Goal: Information Seeking & Learning: Learn about a topic

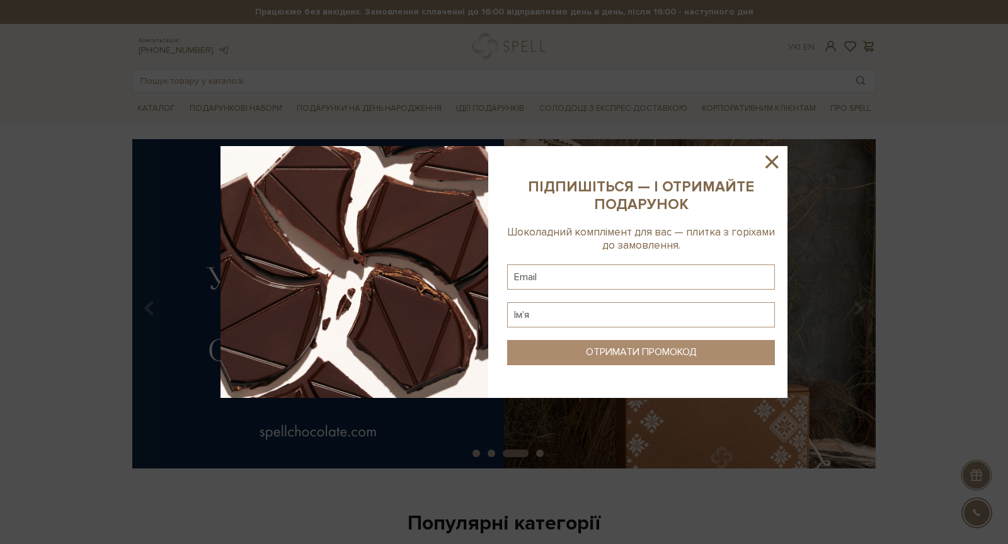
click at [769, 162] on icon at bounding box center [771, 161] width 21 height 21
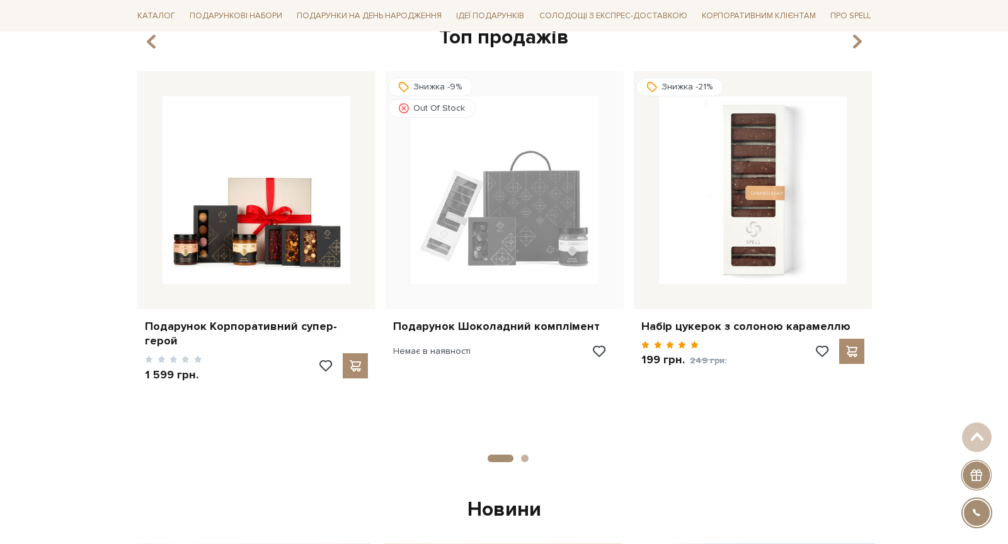
scroll to position [1149, 0]
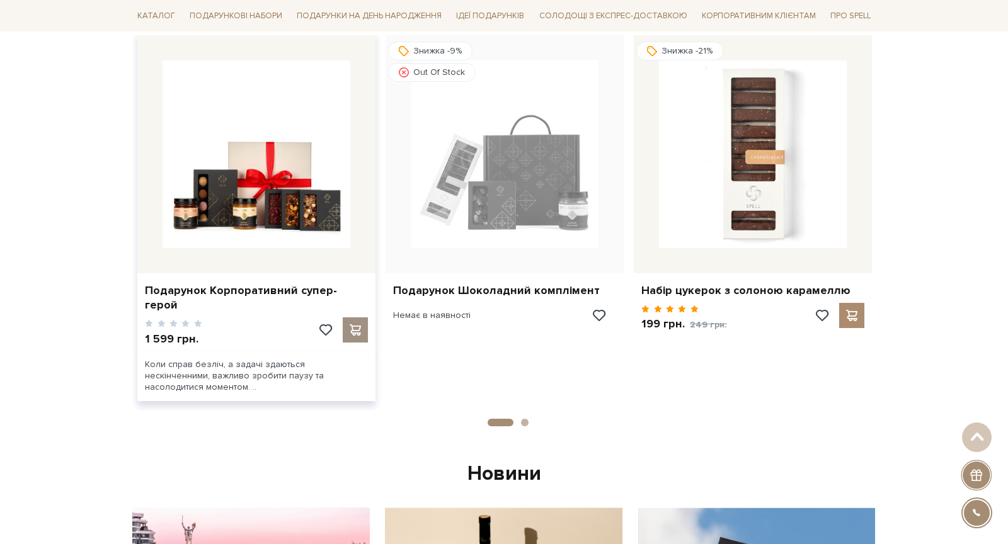
click at [349, 325] on span at bounding box center [355, 330] width 16 height 11
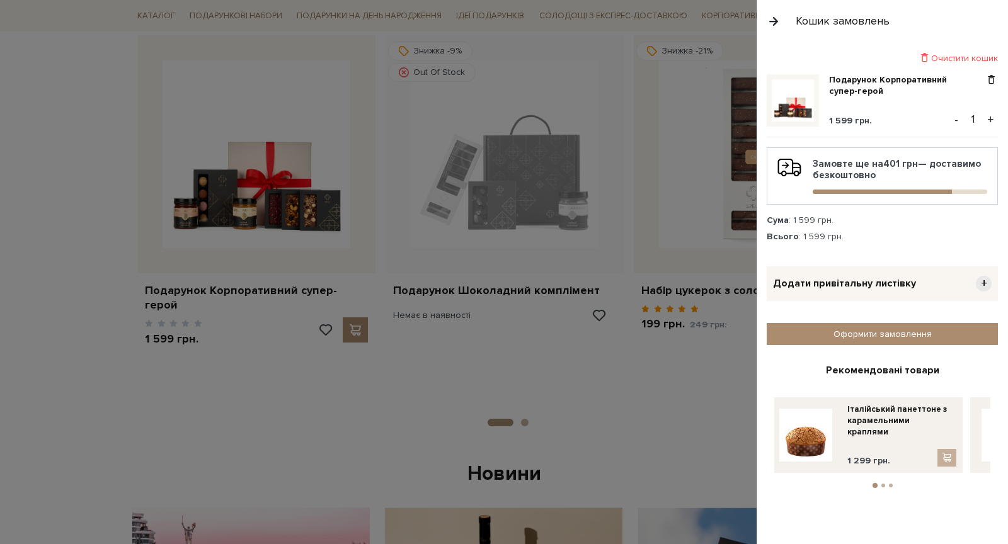
click at [883, 484] on button "2" at bounding box center [884, 486] width 4 height 4
click at [890, 484] on button "3" at bounding box center [891, 486] width 4 height 4
drag, startPoint x: 887, startPoint y: 440, endPoint x: 769, endPoint y: 442, distance: 118.5
click at [769, 442] on div "Рекомендовані товари Апельсинові цукати в темному шоколаді 169 грн. Асорті цуке…" at bounding box center [882, 426] width 231 height 125
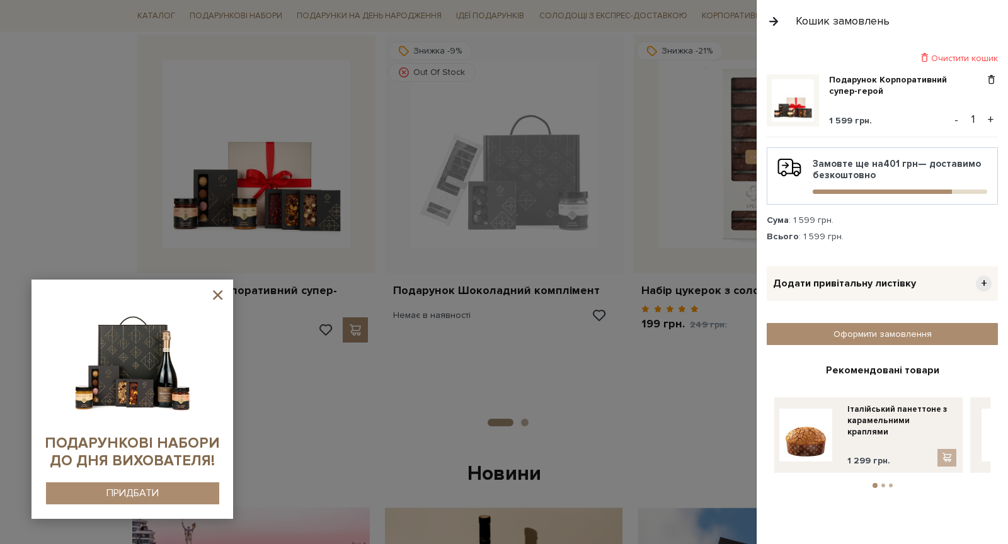
click at [219, 301] on icon at bounding box center [218, 295] width 16 height 16
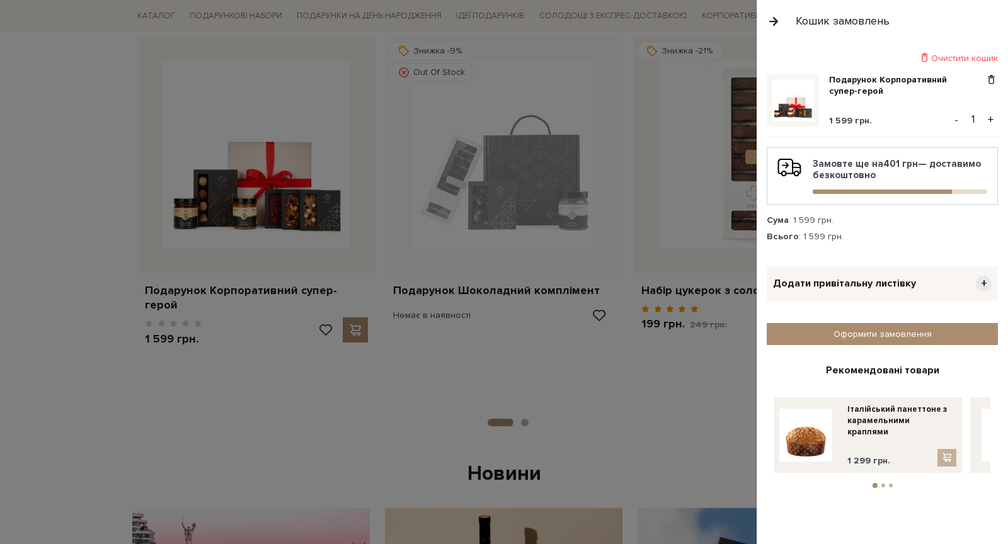
click at [412, 231] on div at bounding box center [504, 272] width 1008 height 544
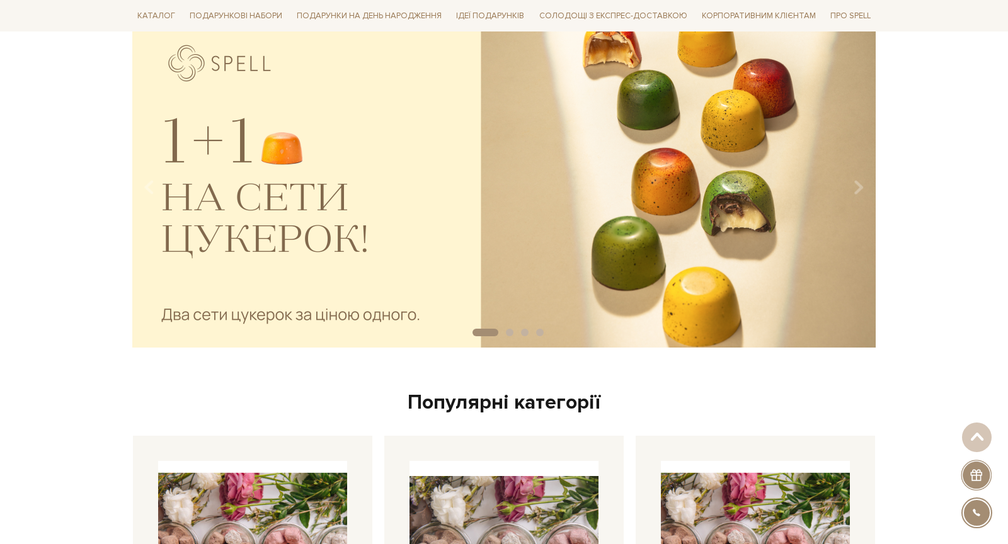
scroll to position [0, 0]
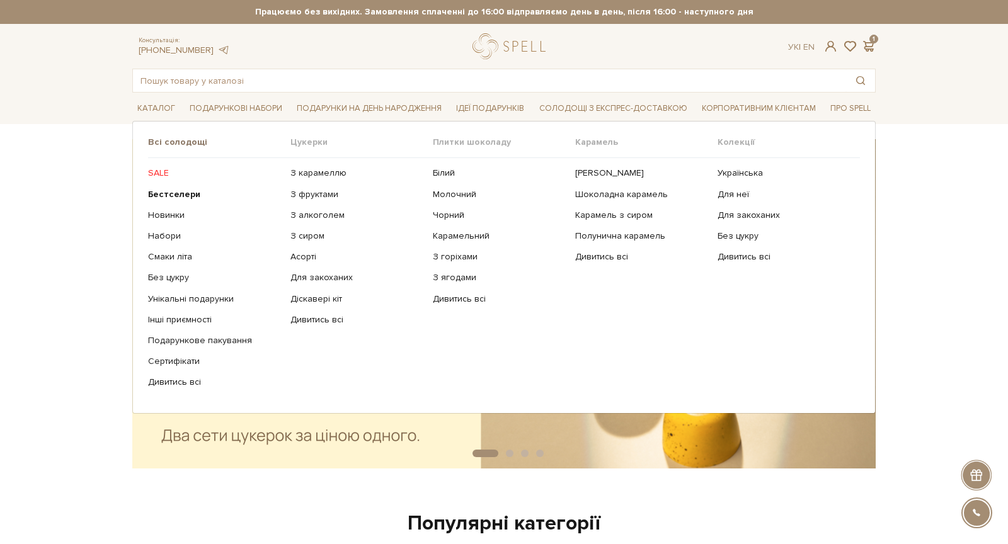
click at [159, 144] on link "Всі солодощі" at bounding box center [219, 142] width 142 height 11
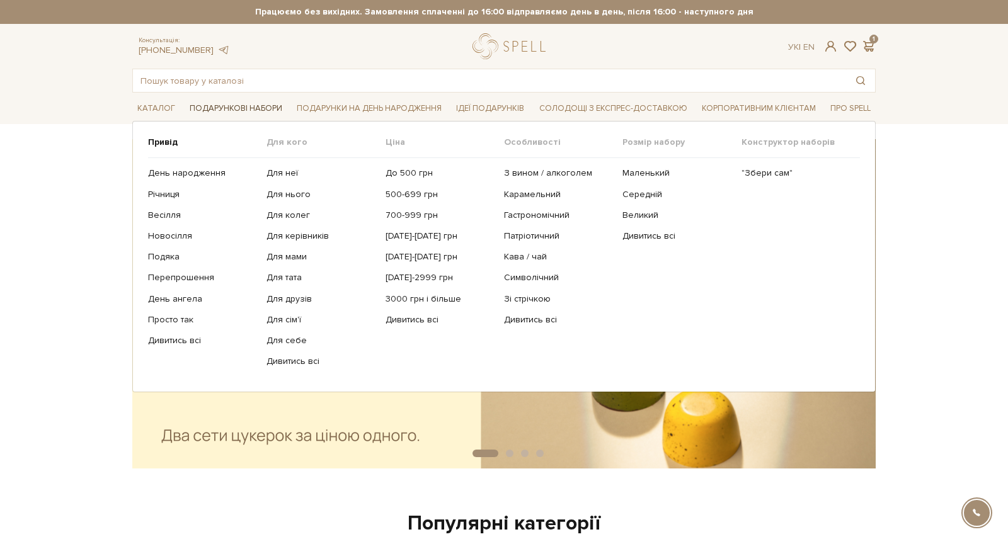
click at [256, 112] on span "Подарункові набори" at bounding box center [236, 109] width 103 height 20
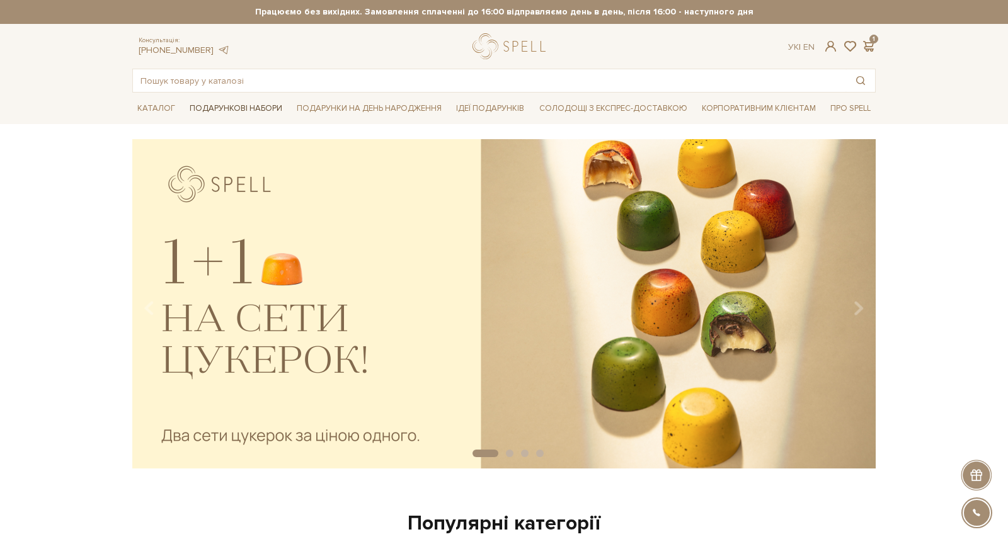
click at [252, 112] on span "Подарункові набори" at bounding box center [236, 109] width 103 height 20
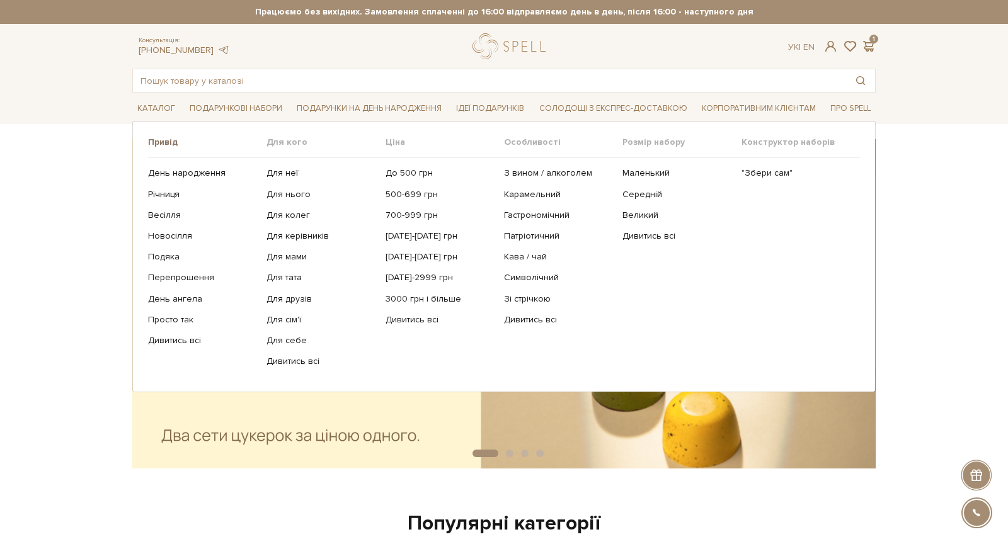
click at [168, 142] on link "Привід" at bounding box center [207, 142] width 118 height 11
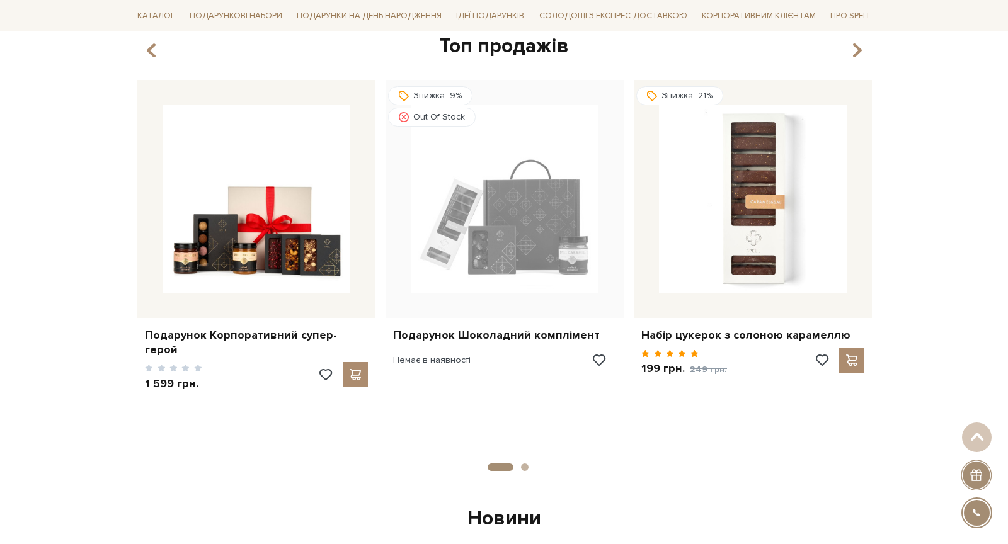
scroll to position [1156, 0]
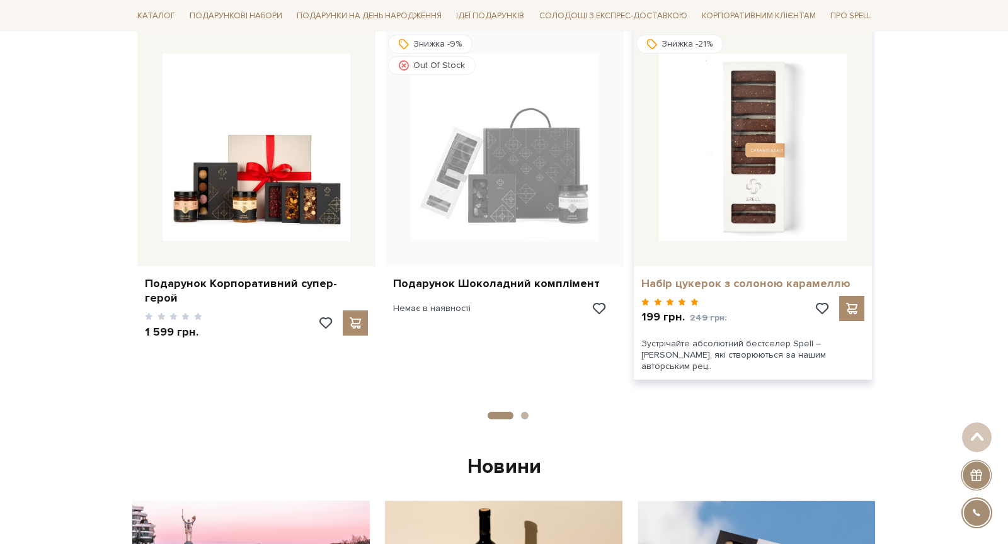
click at [710, 285] on link "Набір цукерок з солоною карамеллю" at bounding box center [752, 284] width 223 height 14
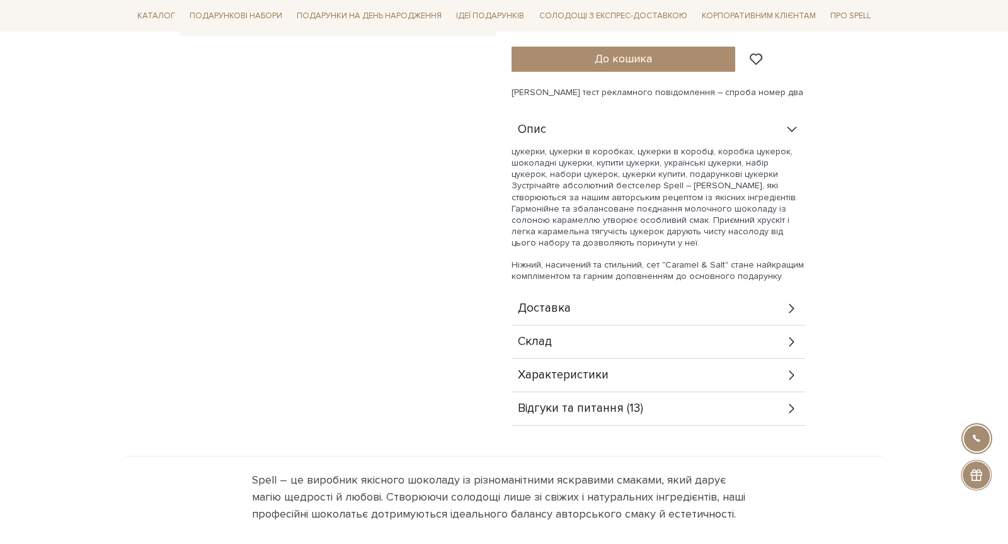
scroll to position [212, 0]
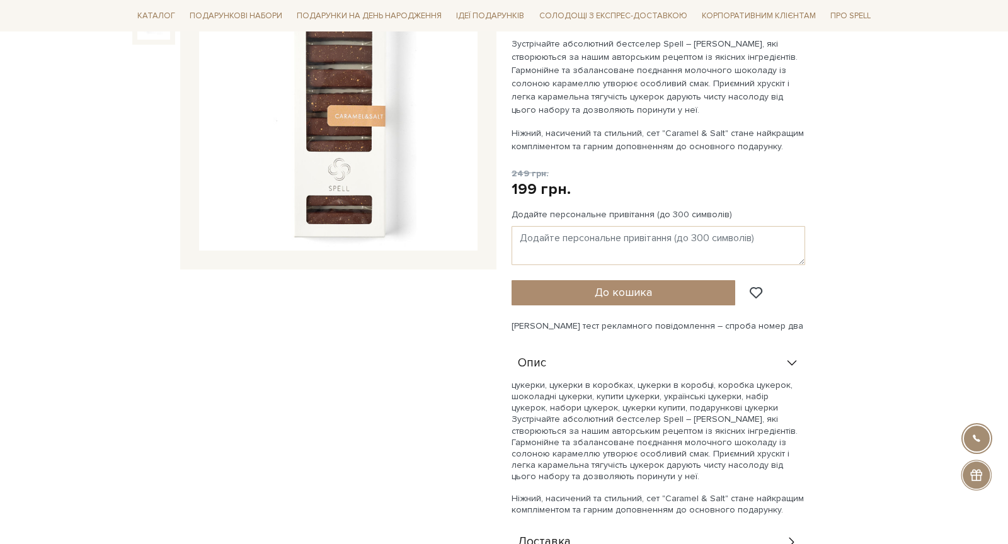
click at [766, 343] on div "Знижка -21% Набір цукерок з солоною карамеллю 5/5 Ніжний, насичений та стильний…" at bounding box center [694, 307] width 364 height 706
click at [779, 355] on div "Опис" at bounding box center [659, 363] width 294 height 33
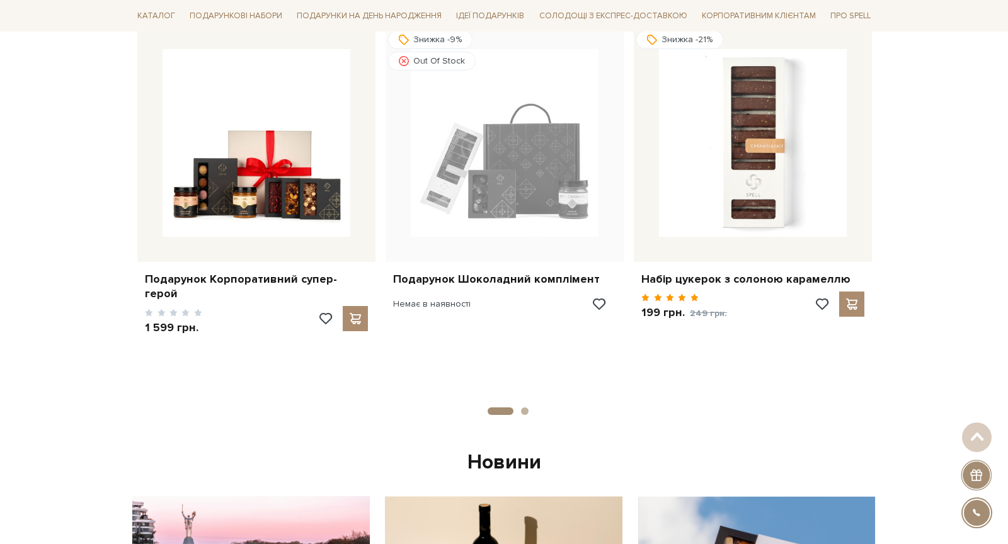
scroll to position [1182, 0]
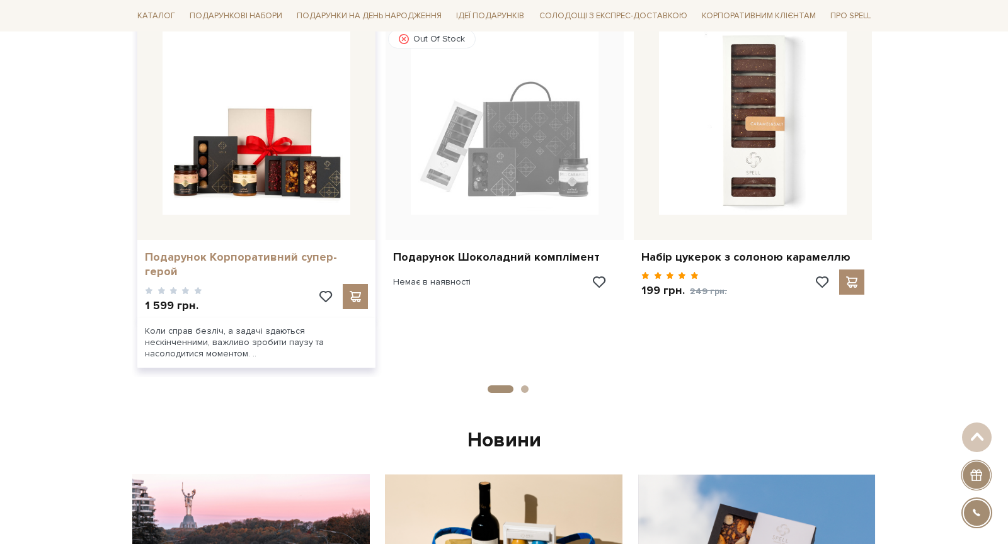
click at [174, 252] on link "Подарунок Корпоративний супер-герой" at bounding box center [256, 265] width 223 height 30
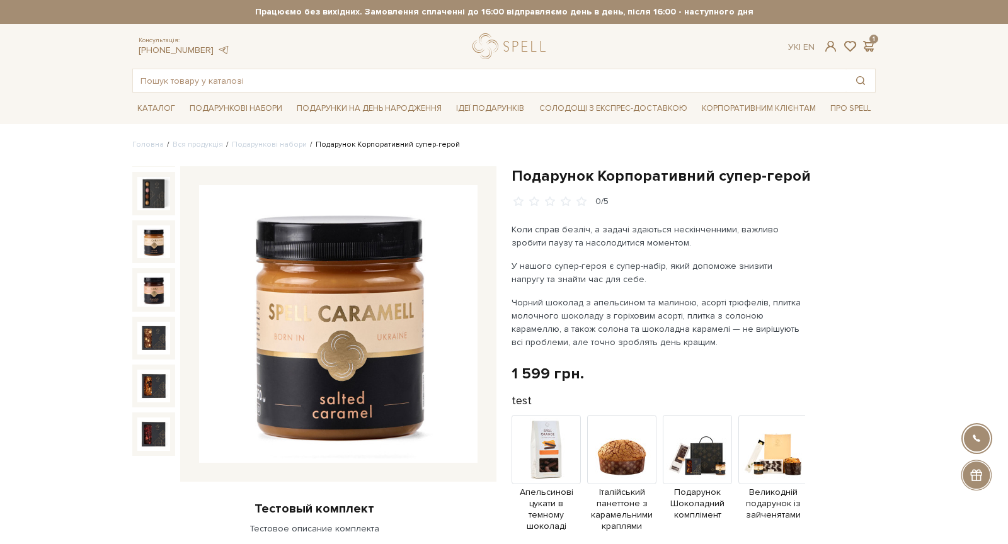
click at [597, 168] on h1 "Подарунок Корпоративний супер-герой" at bounding box center [694, 176] width 364 height 20
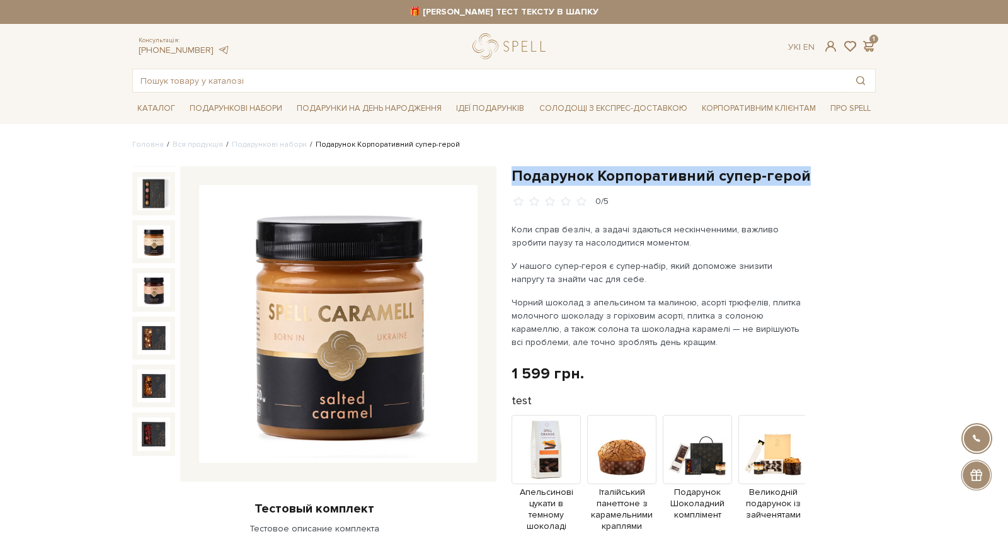
copy div "Подарунок Корпоративний супер-герой"
click at [521, 45] on link "logo" at bounding box center [512, 46] width 79 height 26
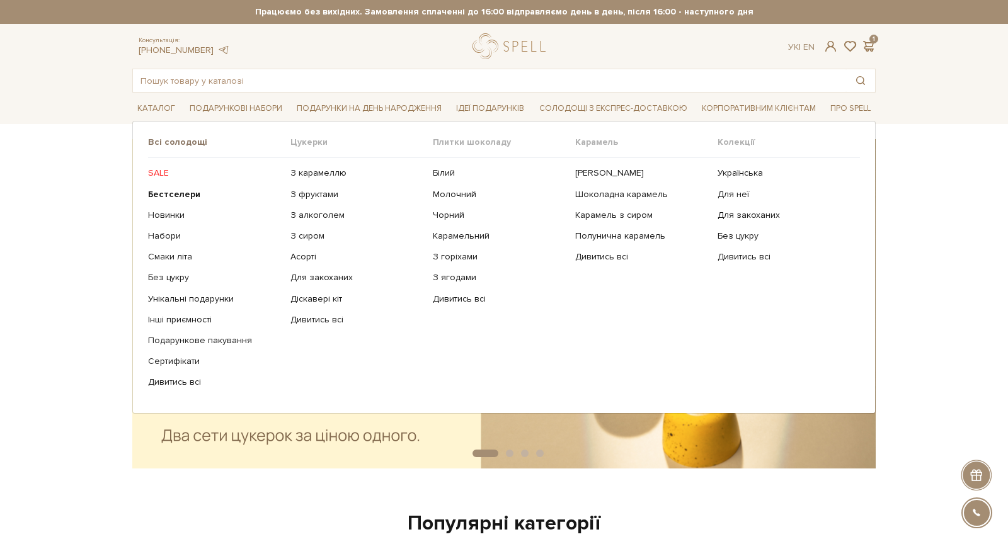
click at [170, 138] on link "Всі солодощі" at bounding box center [219, 142] width 142 height 11
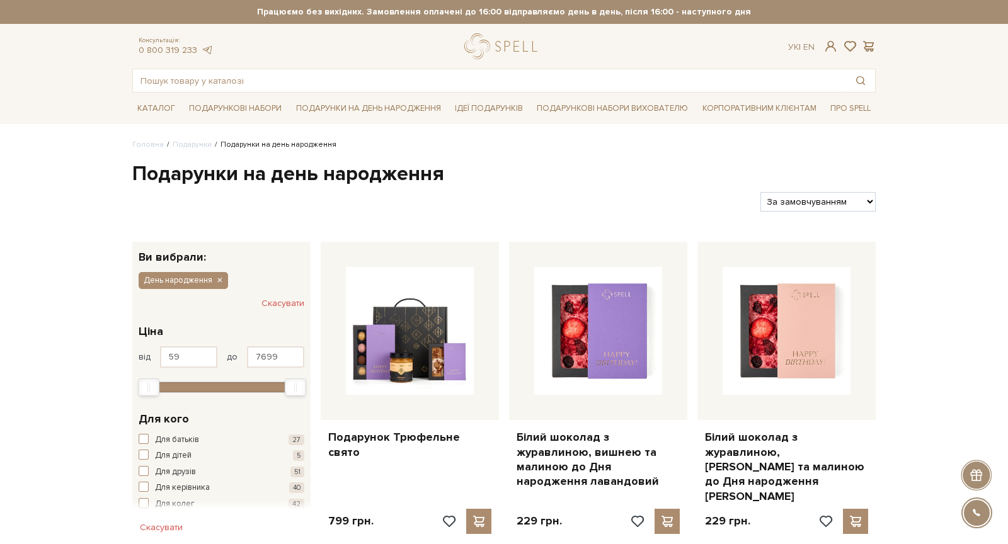
click at [237, 182] on h1 "Подарунки на день народження" at bounding box center [504, 174] width 744 height 26
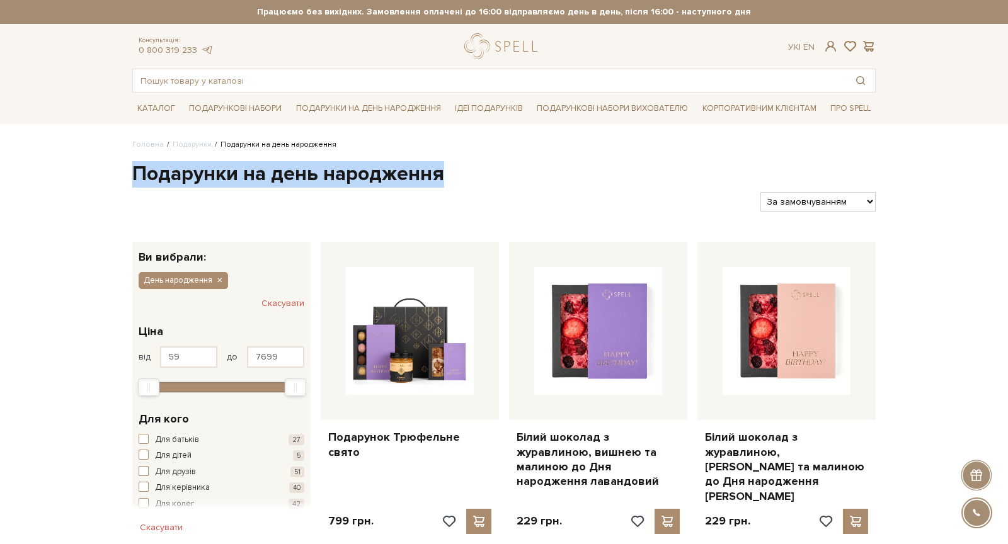
click at [237, 182] on h1 "Подарунки на день народження" at bounding box center [504, 174] width 744 height 26
copy div "Подарунки на день народження"
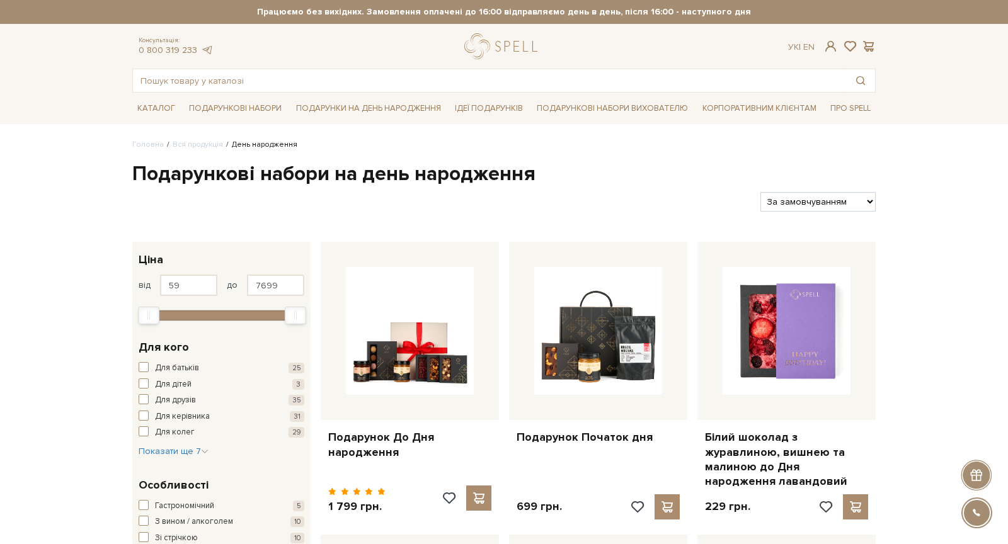
click at [304, 174] on h1 "Подарункові набори на день народження" at bounding box center [504, 174] width 744 height 26
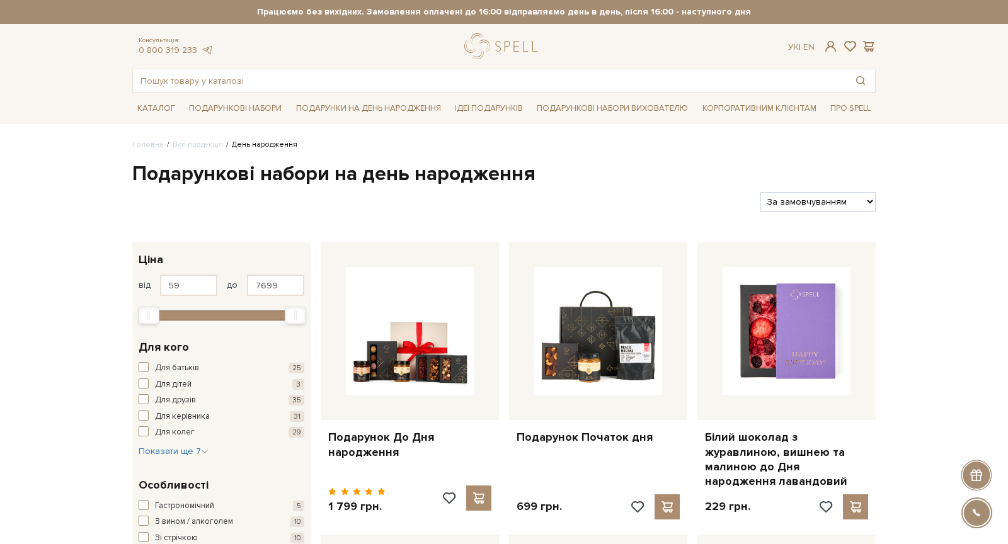
click at [282, 172] on h1 "Подарункові набори на день народження" at bounding box center [504, 174] width 744 height 26
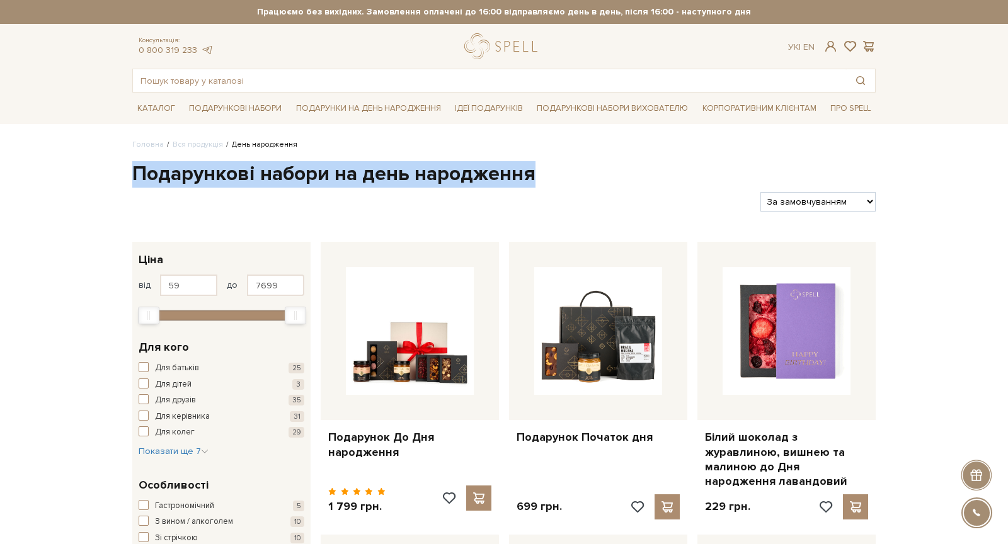
copy div "Подарункові набори на день народження"
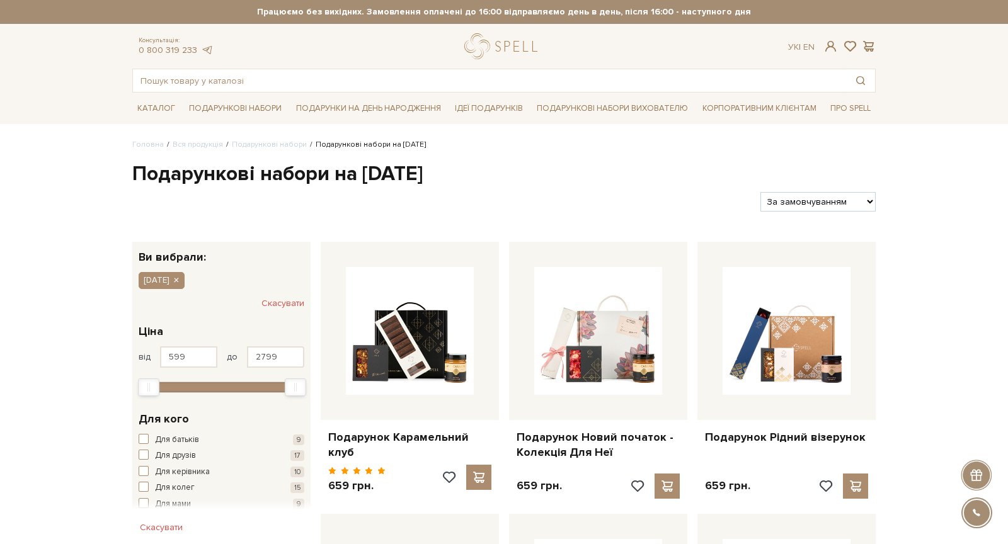
click at [205, 173] on h1 "Подарункові набори на 1 Вересня" at bounding box center [504, 174] width 744 height 26
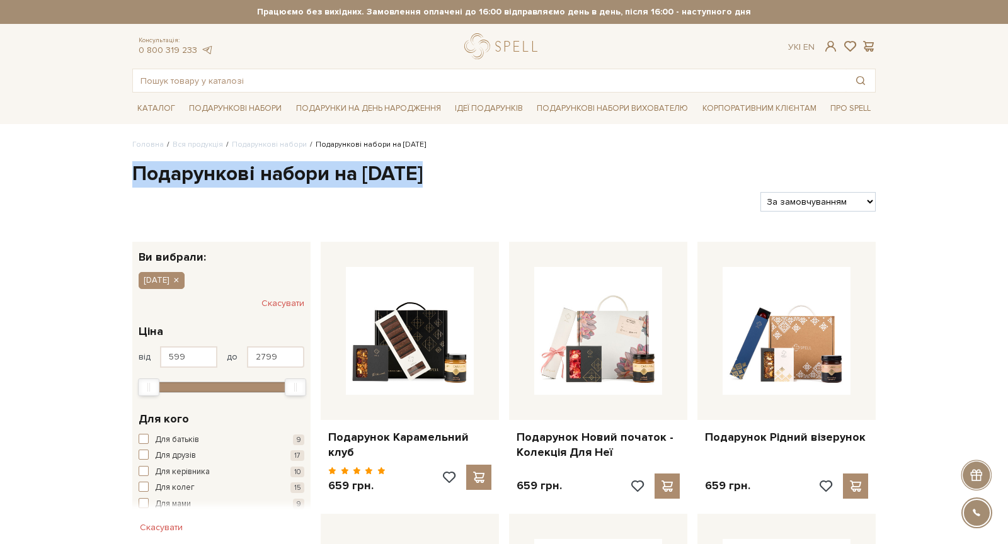
click at [205, 173] on h1 "Подарункові набори на 1 Вересня" at bounding box center [504, 174] width 744 height 26
copy div "Подарункові набори на 1 Вересня"
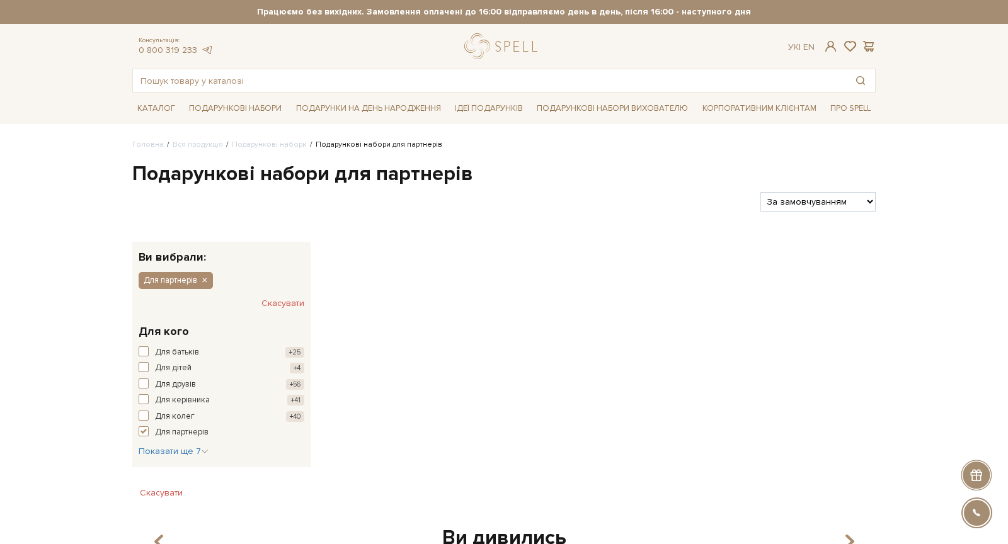
click at [282, 172] on h1 "Подарункові набори для партнерів" at bounding box center [504, 174] width 744 height 26
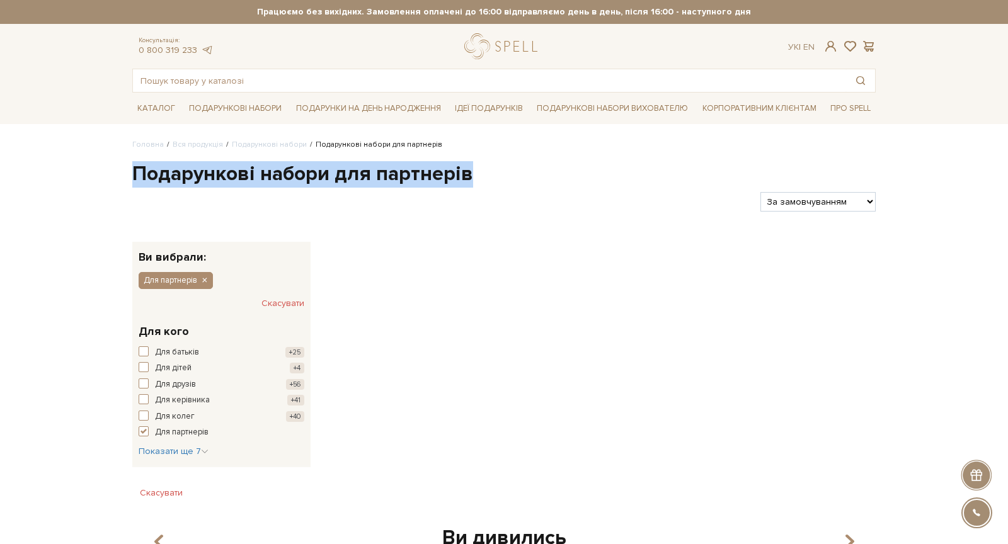
copy div "Подарункові набори для партнерів"
click at [342, 178] on h1 "Подарункові набори для партнерів" at bounding box center [504, 174] width 744 height 26
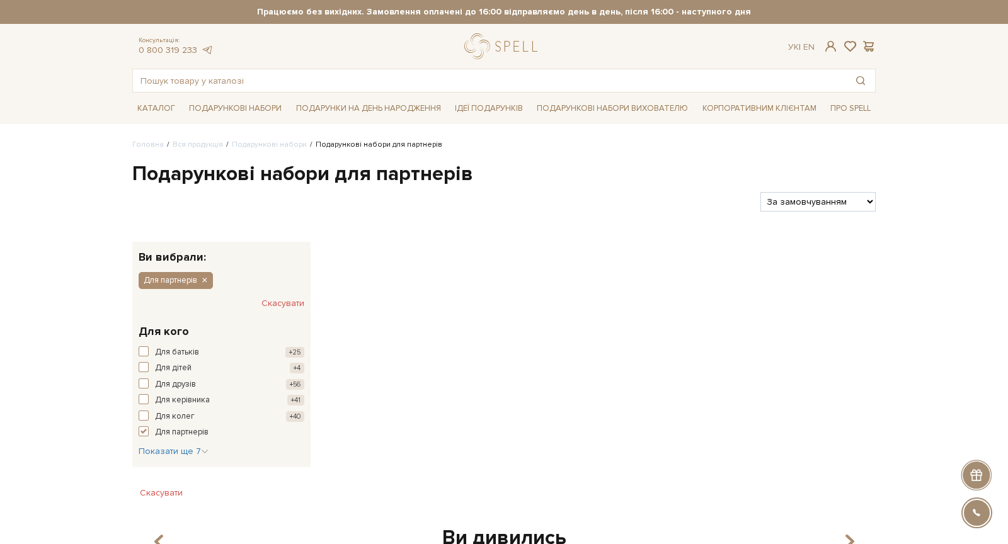
click at [342, 178] on h1 "Подарункові набори для партнерів" at bounding box center [504, 174] width 744 height 26
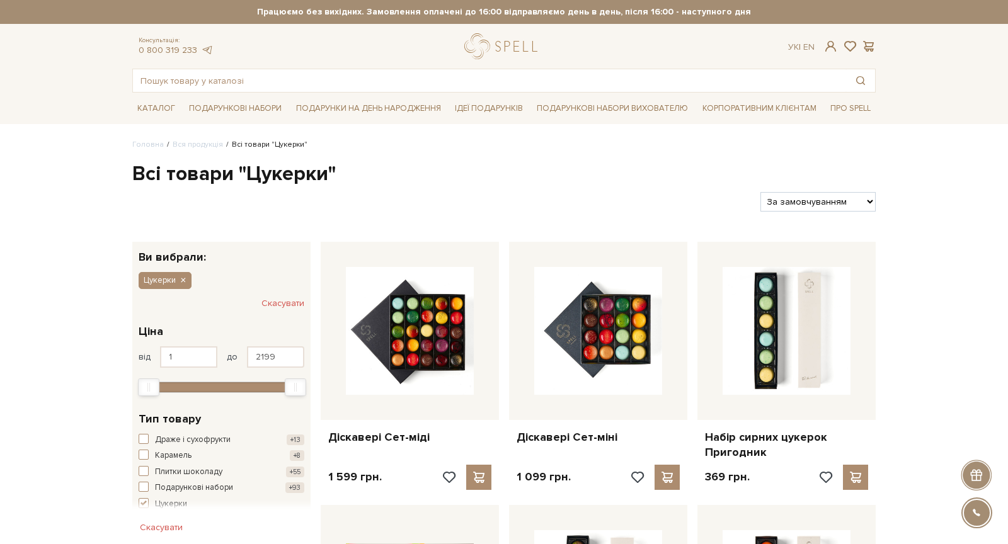
click at [202, 184] on h1 "Всі товари "Цукерки"" at bounding box center [504, 174] width 744 height 26
copy div "Всі товари "Цукерки""
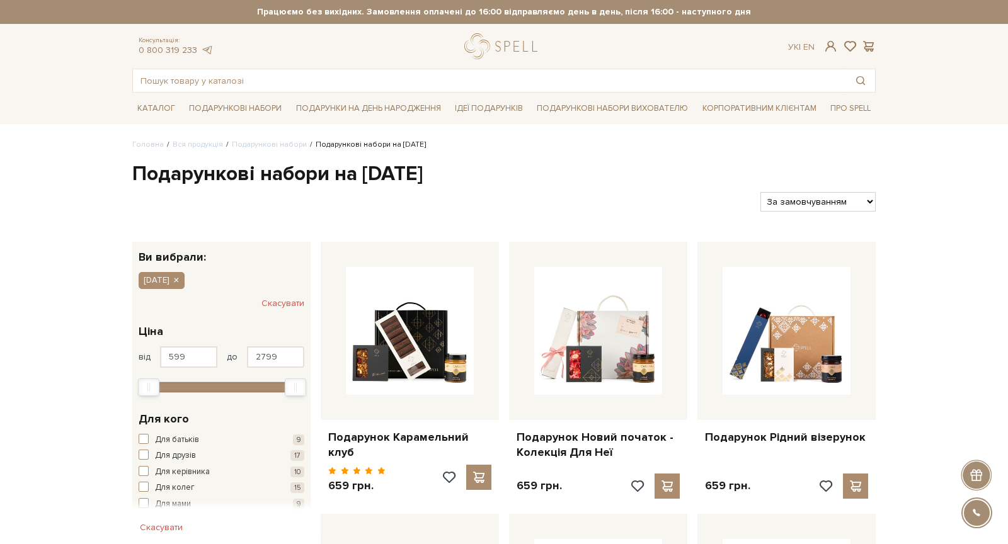
click at [277, 177] on h1 "Подарункові набори на [DATE]" at bounding box center [504, 174] width 744 height 26
click at [277, 177] on h1 "Подарункові набори на 1 Вересня" at bounding box center [504, 174] width 744 height 26
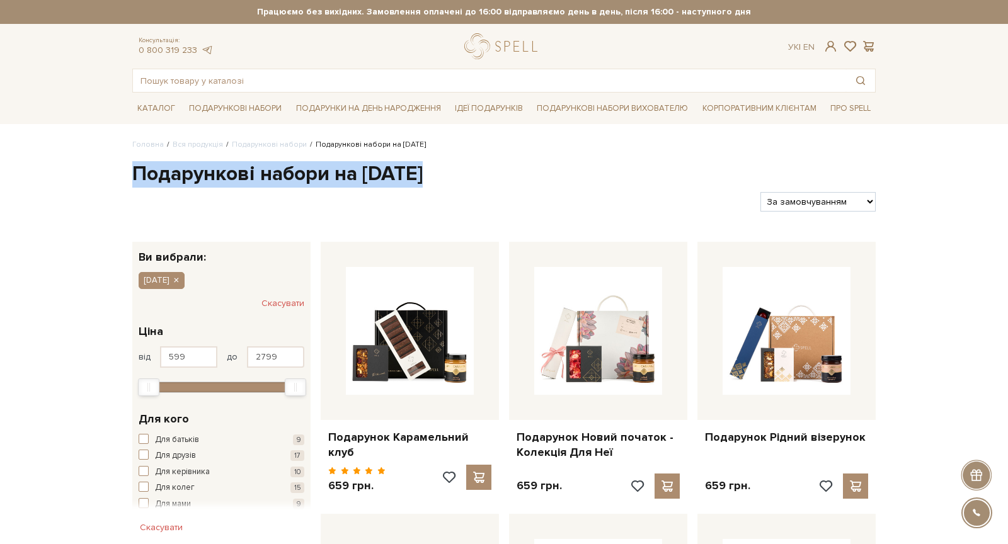
copy div "Подарункові набори на 1 Вересня"
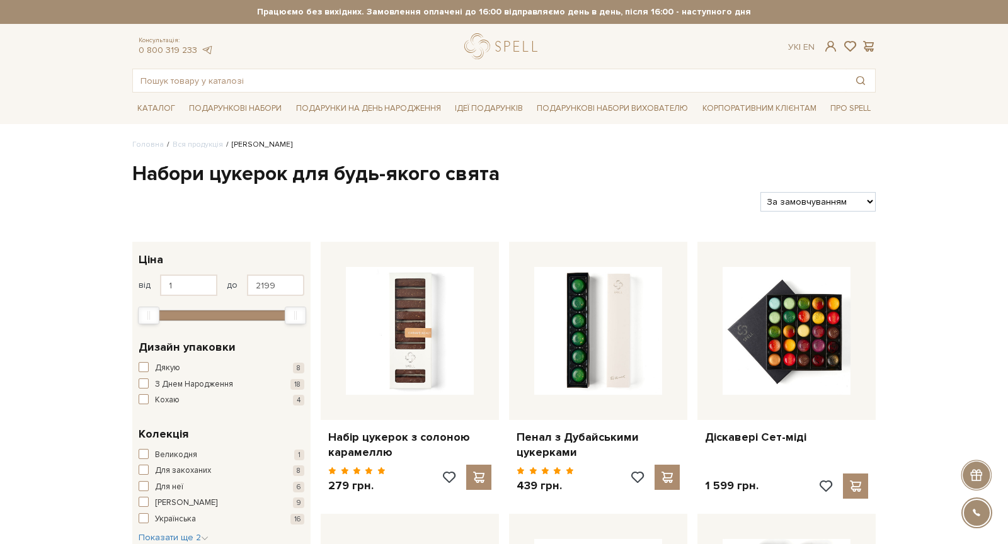
click at [299, 171] on h1 "Набори цукерок для будь-якого свята" at bounding box center [504, 174] width 744 height 26
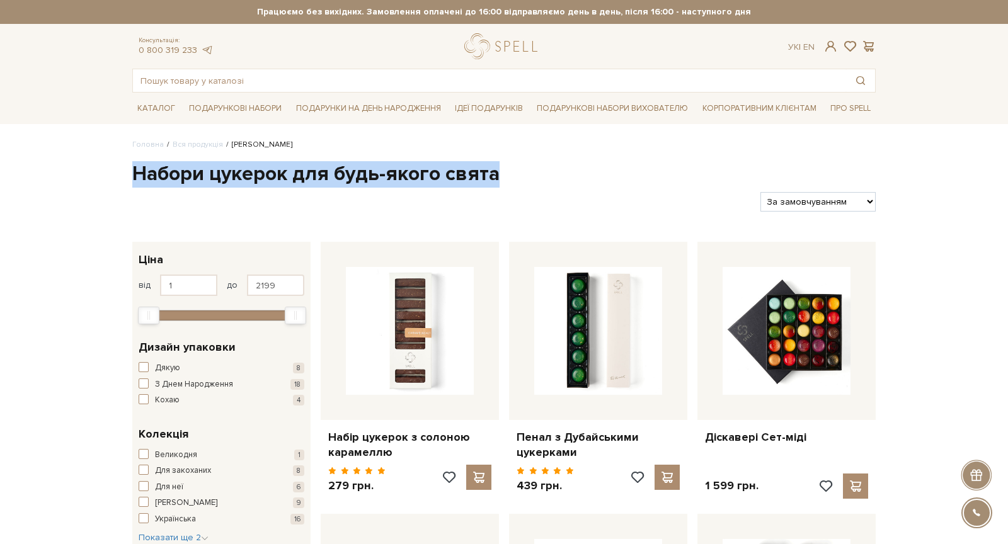
copy div "Набори цукерок для будь-якого свята"
